Goal: Navigation & Orientation: Find specific page/section

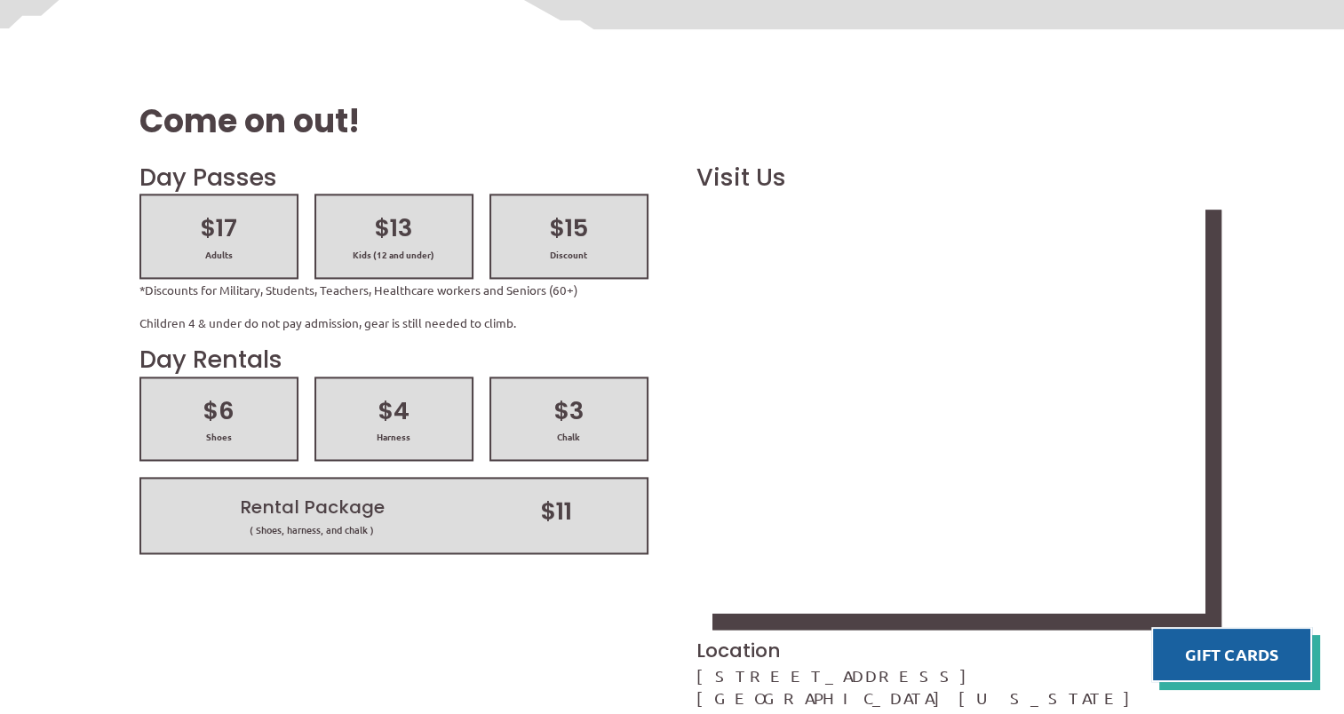
scroll to position [2387, 0]
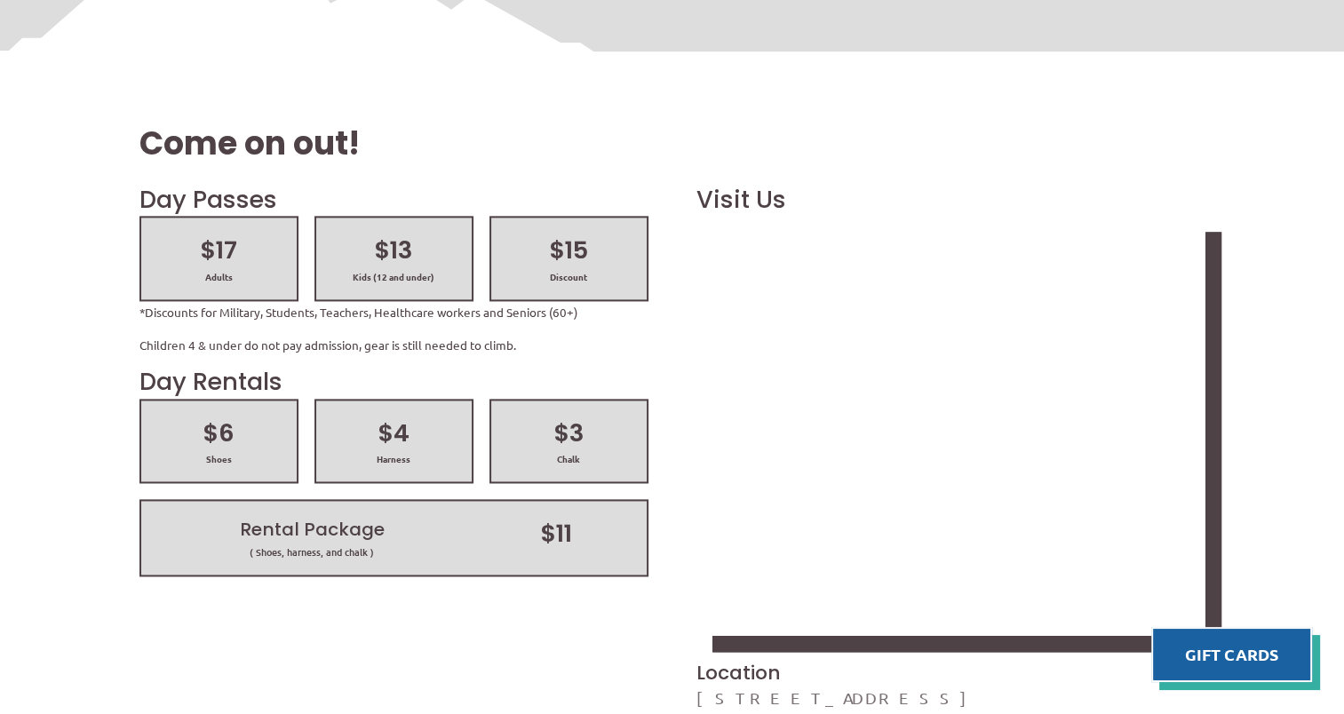
click at [713, 688] on link "[STREET_ADDRESS][US_STATE]" at bounding box center [922, 708] width 452 height 41
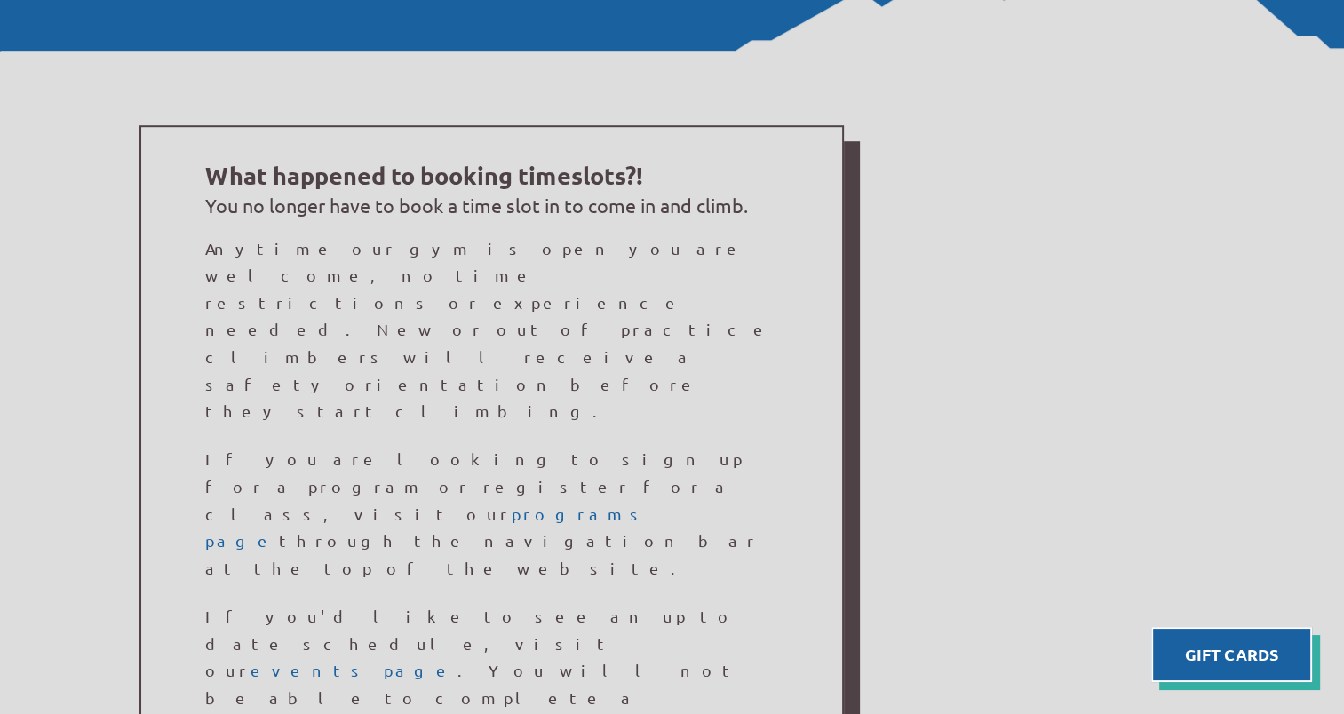
scroll to position [1232, 0]
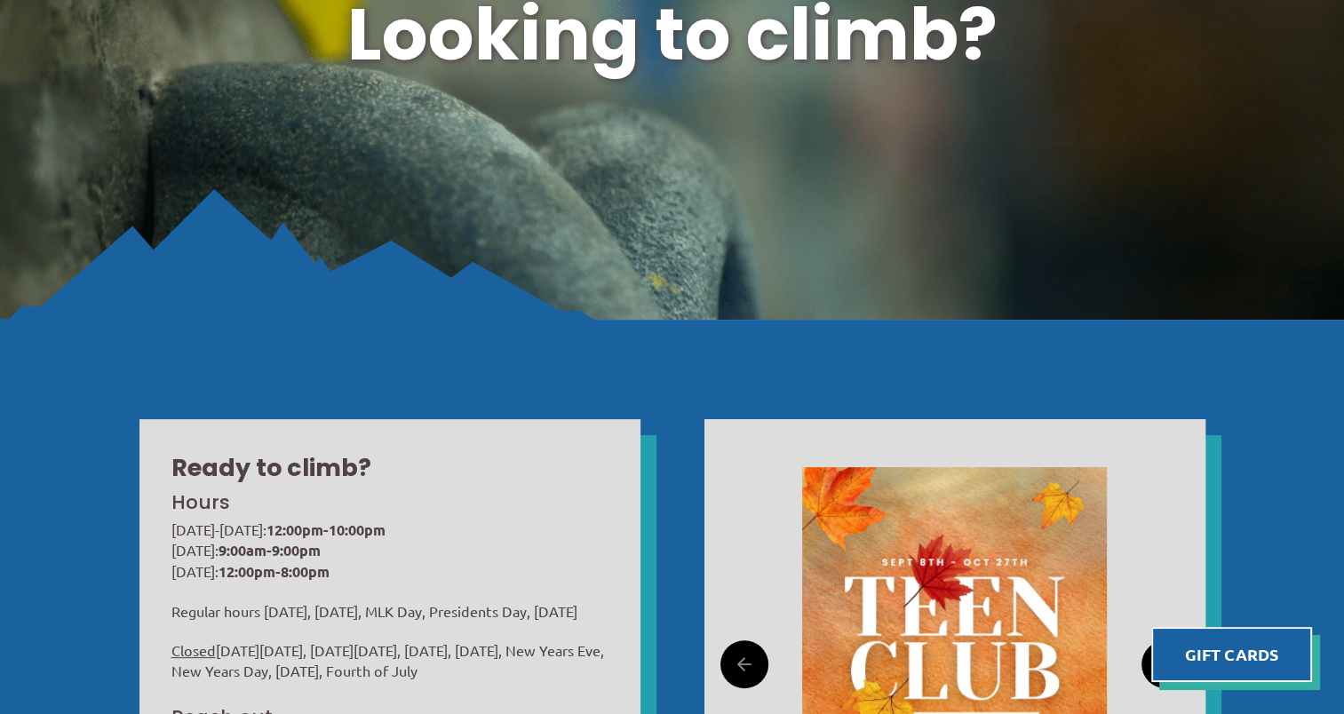
scroll to position [0, 0]
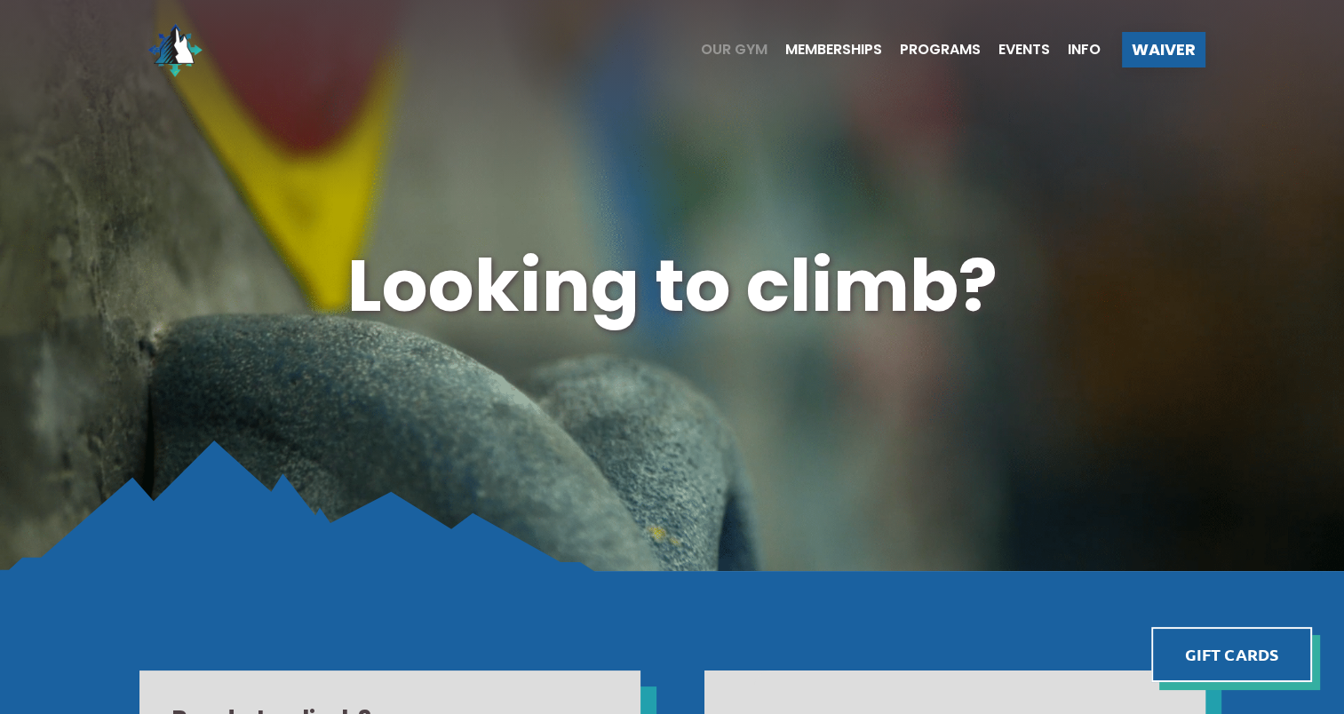
click at [733, 49] on span "Our Gym" at bounding box center [734, 50] width 67 height 14
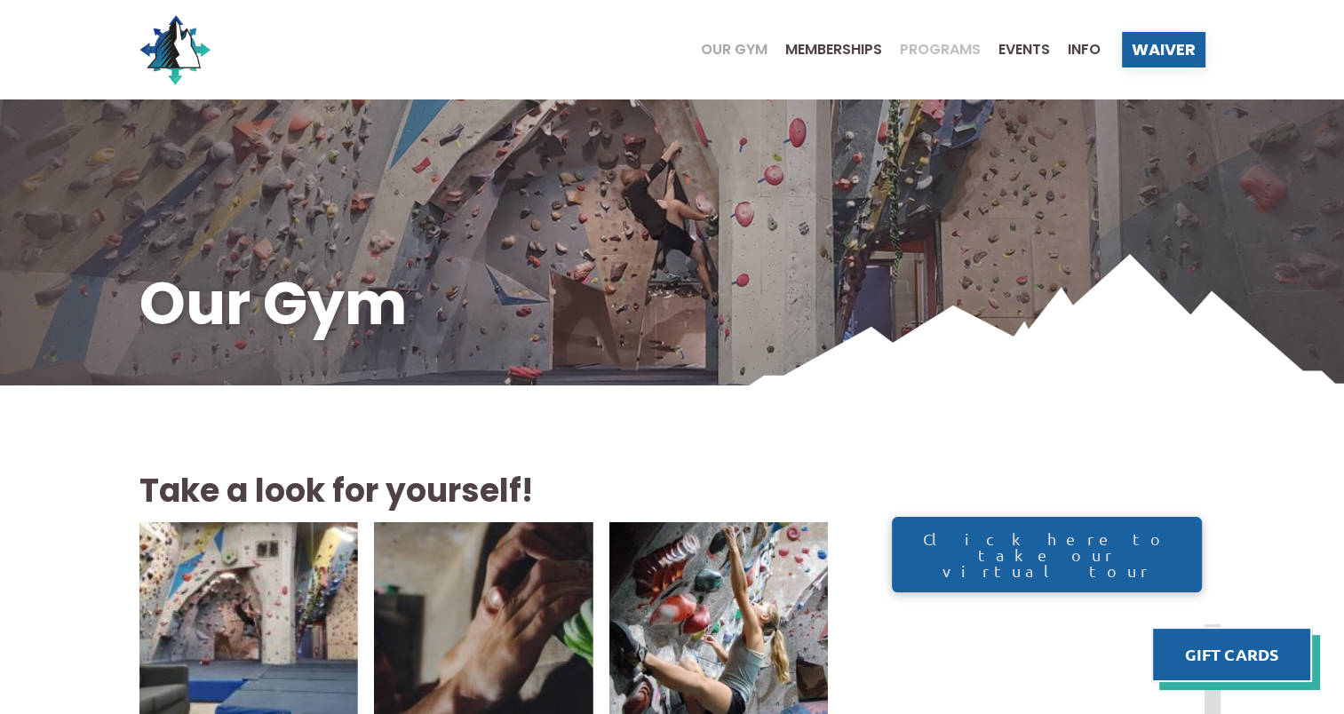
click at [951, 51] on span "Programs" at bounding box center [940, 50] width 81 height 14
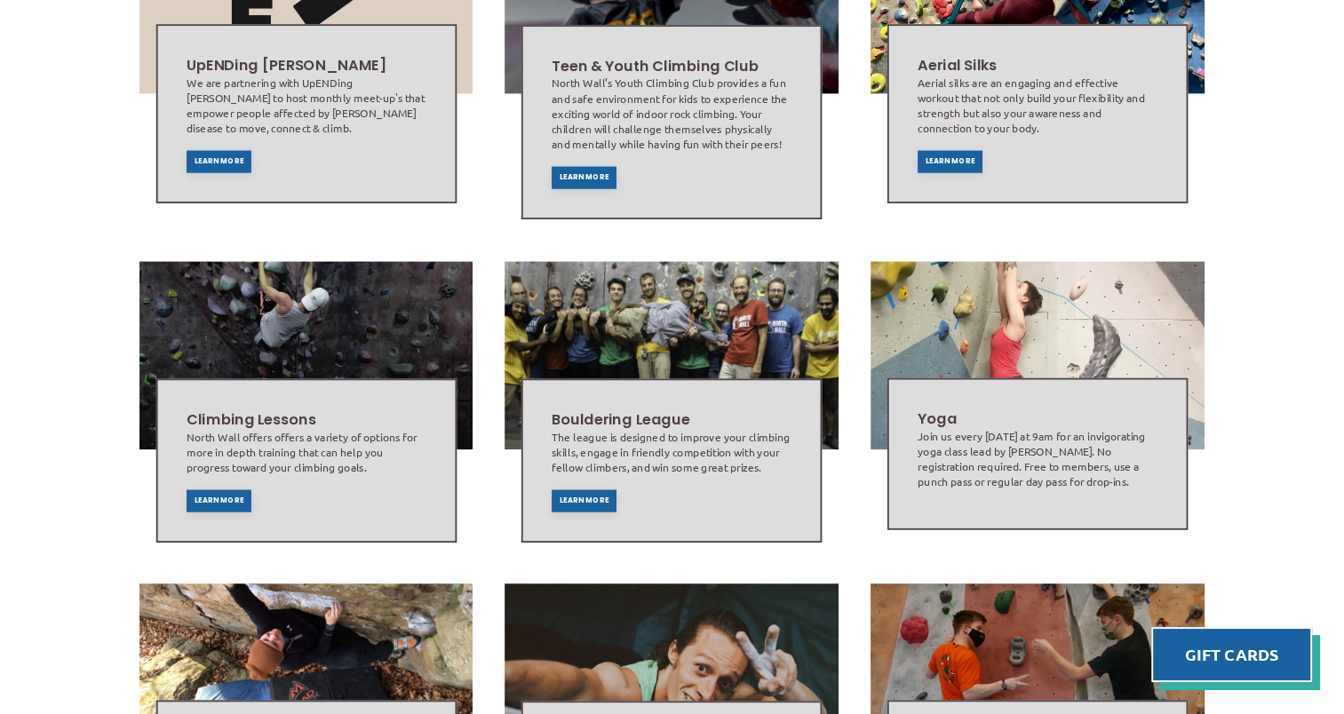
scroll to position [744, 0]
